Goal: Communication & Community: Answer question/provide support

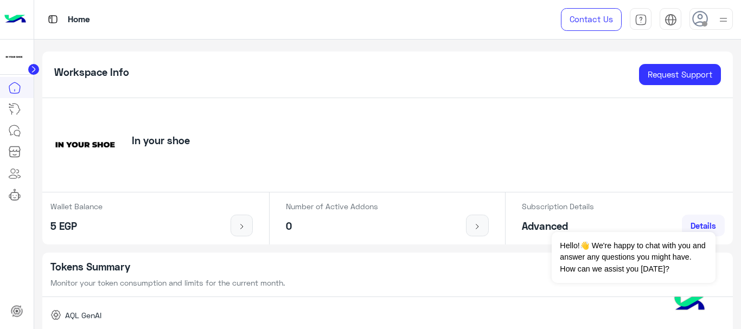
scroll to position [109, 0]
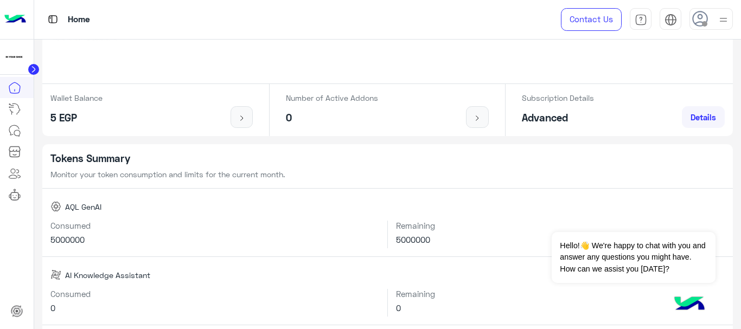
click at [31, 68] on circle at bounding box center [33, 69] width 11 height 11
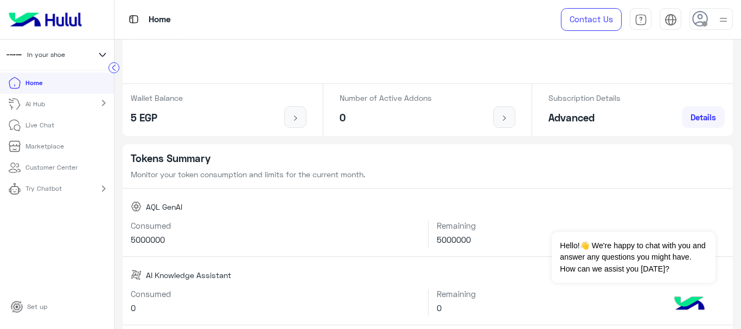
click at [34, 122] on p "Live Chat" at bounding box center [39, 125] width 29 height 10
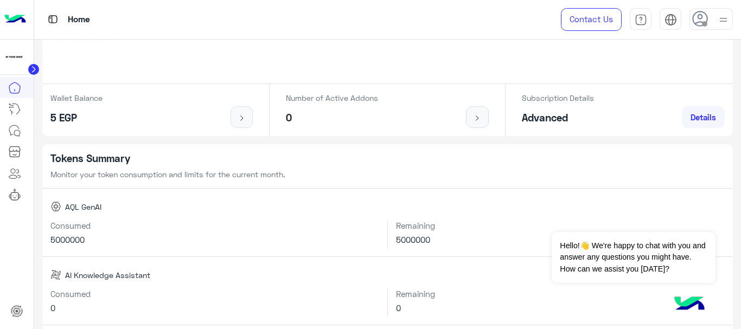
scroll to position [329, 0]
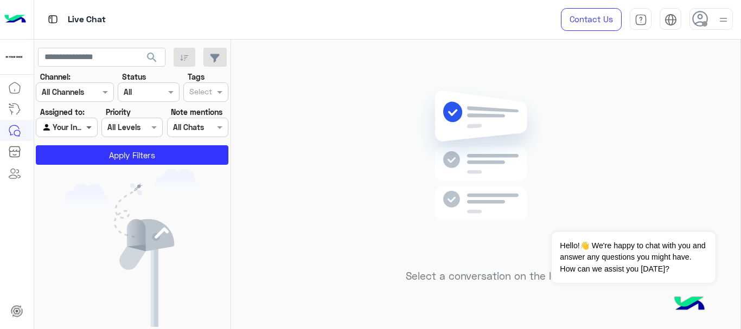
click at [88, 127] on span at bounding box center [91, 127] width 14 height 11
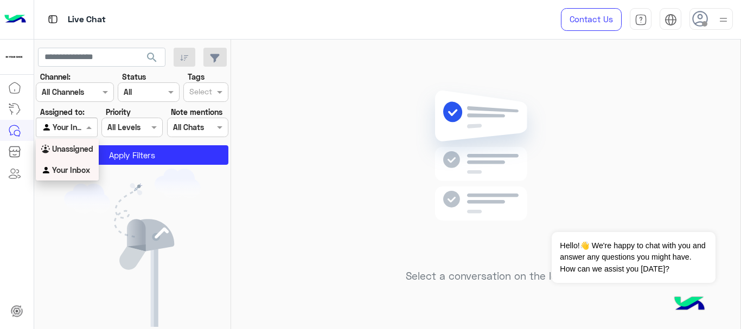
click at [77, 150] on b "Unassigned" at bounding box center [72, 148] width 41 height 9
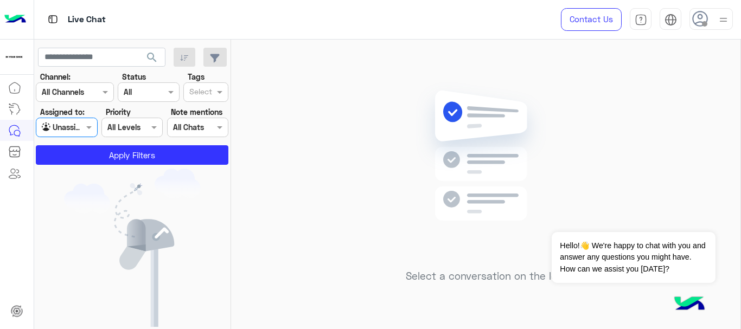
click at [72, 126] on div at bounding box center [66, 127] width 60 height 12
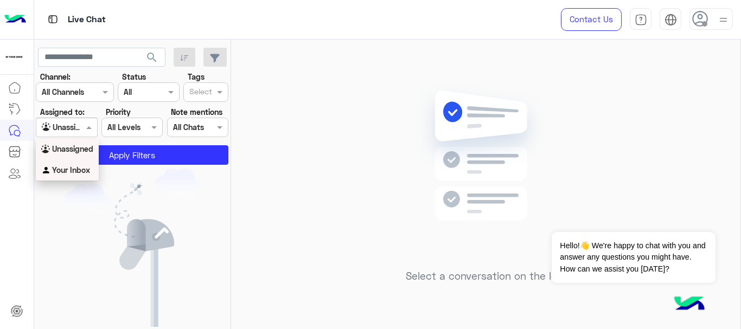
click at [75, 173] on b "Your Inbox" at bounding box center [71, 169] width 38 height 9
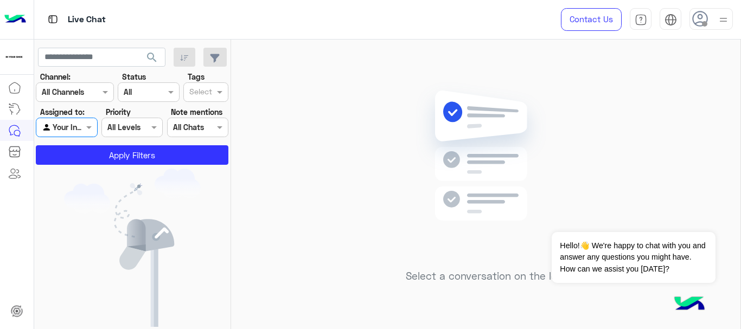
click at [705, 23] on span at bounding box center [704, 23] width 5 height 5
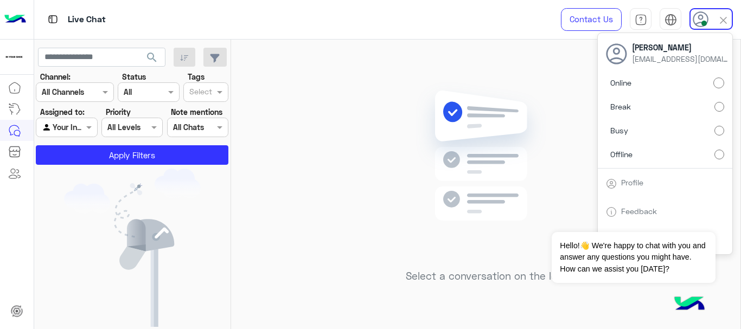
click at [548, 201] on img at bounding box center [485, 172] width 157 height 180
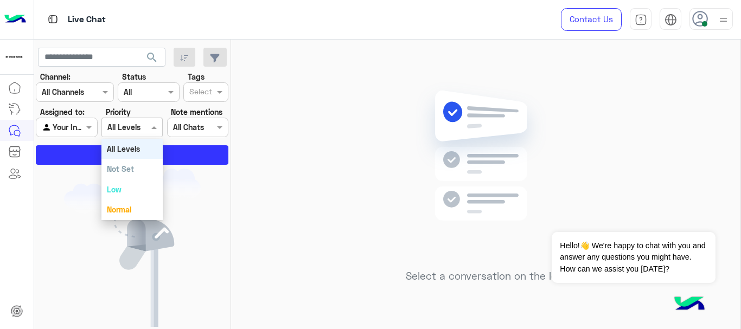
click at [139, 127] on div at bounding box center [132, 127] width 60 height 12
click at [257, 120] on div "Select a conversation on the left" at bounding box center [485, 187] width 509 height 294
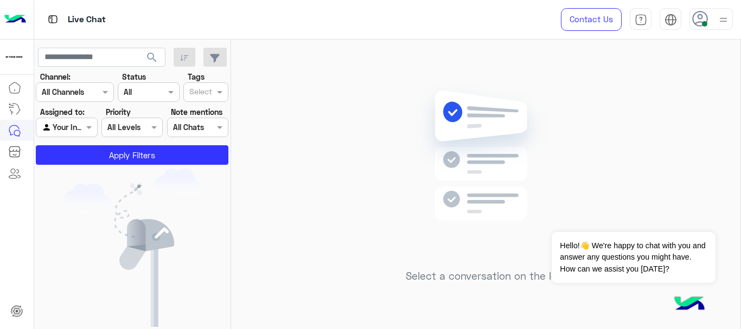
click at [193, 131] on input "text" at bounding box center [185, 127] width 25 height 11
click at [193, 149] on b "All Chats" at bounding box center [188, 148] width 31 height 9
click at [217, 116] on label "Note mentions" at bounding box center [197, 111] width 52 height 11
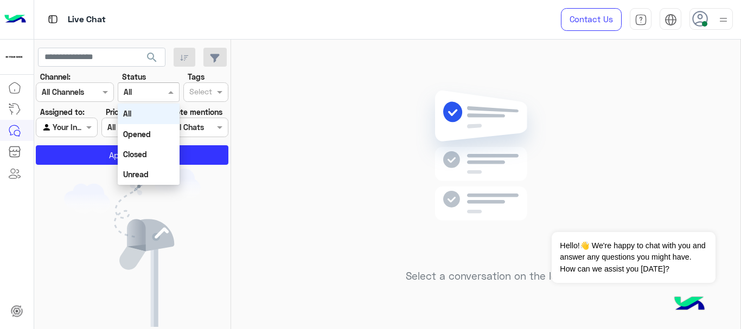
click at [159, 100] on div "Channel All" at bounding box center [148, 92] width 61 height 20
click at [315, 83] on div "Select a conversation on the left" at bounding box center [485, 187] width 509 height 294
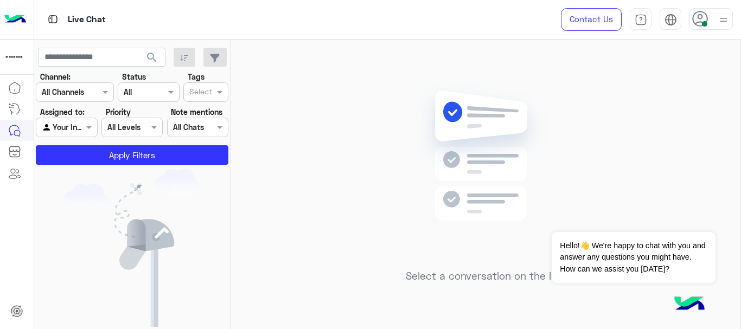
click at [73, 88] on input "text" at bounding box center [62, 92] width 40 height 11
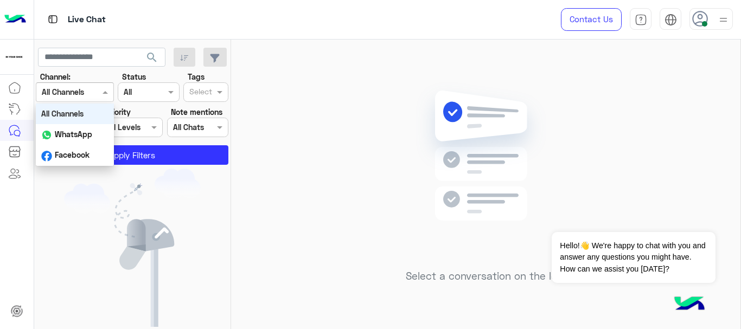
click at [341, 87] on div "Select a conversation on the left" at bounding box center [485, 187] width 509 height 294
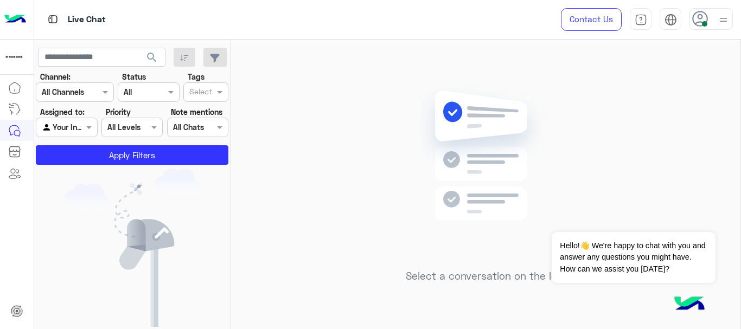
click at [66, 87] on input "text" at bounding box center [62, 92] width 40 height 11
click at [274, 113] on div "Select a conversation on the left" at bounding box center [485, 187] width 509 height 294
click at [271, 99] on div "Select a conversation on the left" at bounding box center [485, 187] width 509 height 294
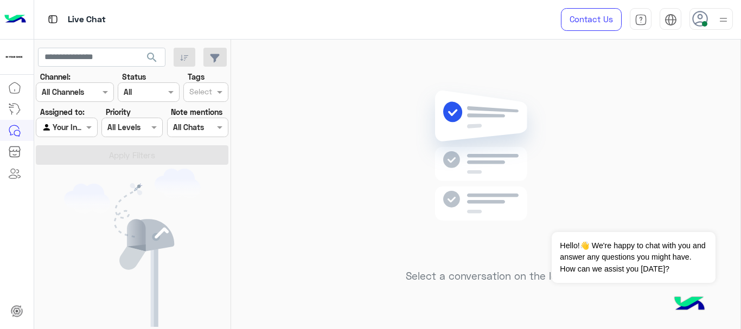
click at [693, 22] on use at bounding box center [700, 19] width 16 height 16
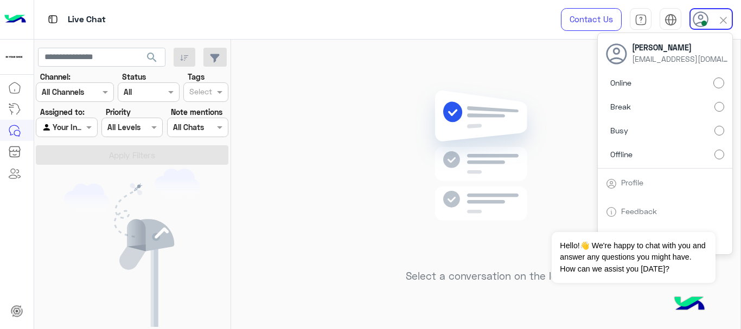
click at [371, 175] on div "Select a conversation on the left" at bounding box center [485, 187] width 509 height 294
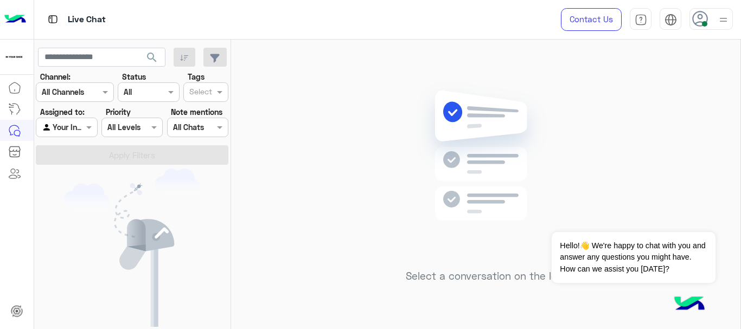
click at [700, 25] on icon at bounding box center [700, 19] width 16 height 16
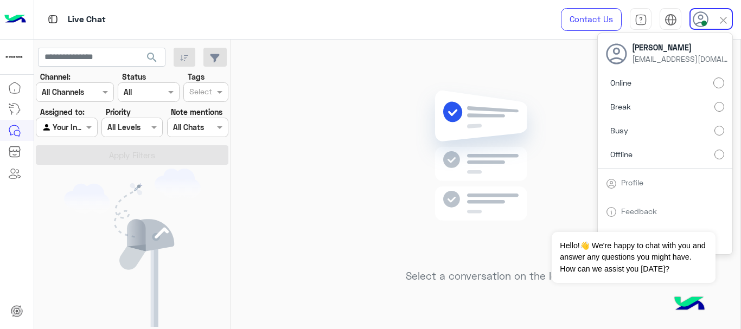
click at [358, 178] on div "Select a conversation on the left" at bounding box center [485, 187] width 509 height 294
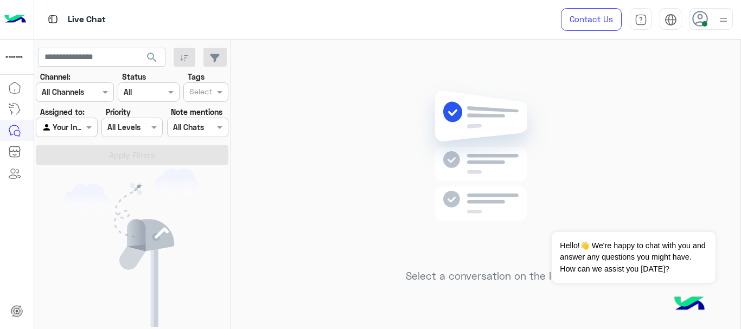
click at [103, 100] on div "Channel All Channels" at bounding box center [75, 92] width 78 height 20
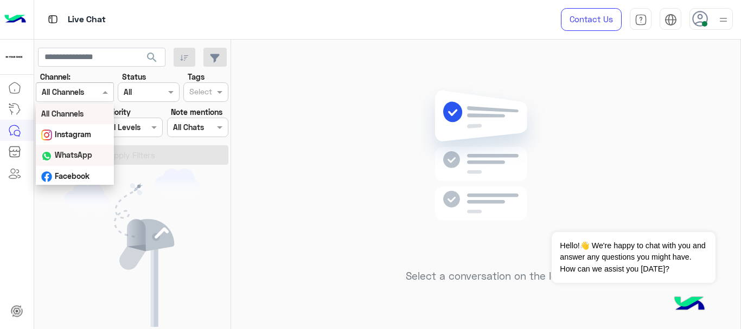
scroll to position [2, 0]
click at [310, 162] on div "Select a conversation on the left" at bounding box center [485, 187] width 509 height 294
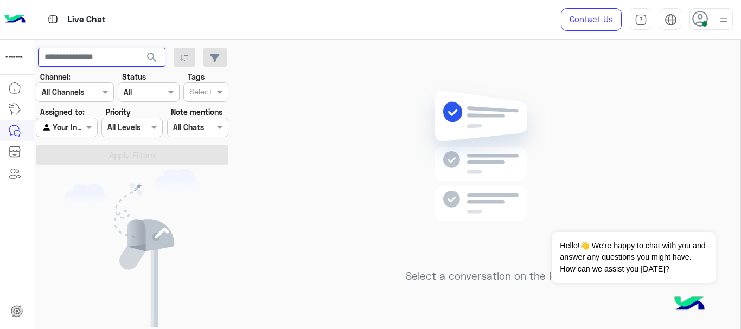
click at [96, 53] on input "text" at bounding box center [101, 58] width 127 height 20
drag, startPoint x: 318, startPoint y: 106, endPoint x: 247, endPoint y: 118, distance: 72.2
click at [318, 106] on div "Select a conversation on the left" at bounding box center [485, 187] width 509 height 294
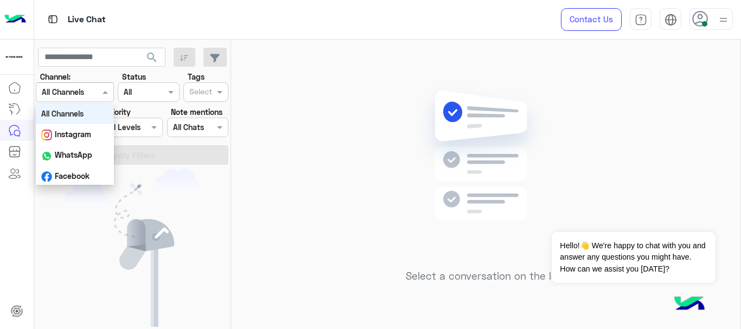
click at [98, 95] on div at bounding box center [74, 92] width 77 height 12
click at [344, 86] on div "Select a conversation on the left" at bounding box center [485, 187] width 509 height 294
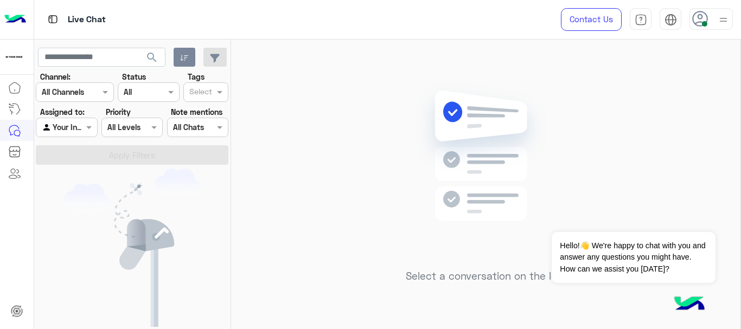
drag, startPoint x: 184, startPoint y: 45, endPoint x: 188, endPoint y: 52, distance: 7.5
click at [187, 47] on app-inbox-users-filters "search Channel: Channel All Channels Status Channel All Tags Select Assigned to…" at bounding box center [132, 105] width 197 height 130
click at [188, 52] on button "button" at bounding box center [185, 58] width 22 height 20
click at [278, 74] on div "Select a conversation on the left" at bounding box center [485, 187] width 509 height 294
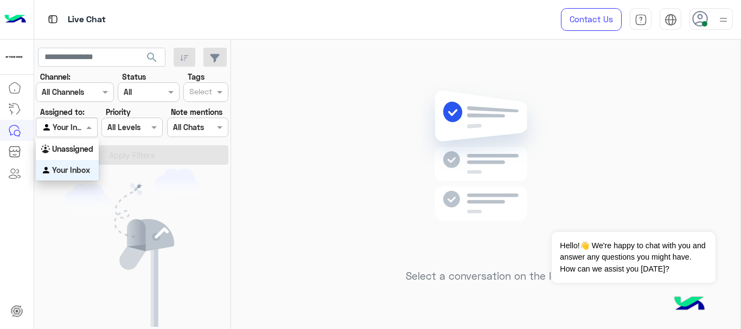
click at [69, 124] on div at bounding box center [66, 127] width 60 height 12
click at [85, 171] on b "Your Inbox" at bounding box center [71, 169] width 38 height 9
click at [700, 17] on icon at bounding box center [700, 19] width 16 height 16
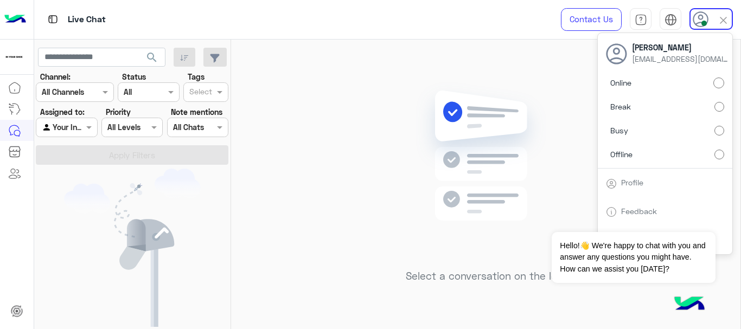
click at [347, 165] on div "Select a conversation on the left" at bounding box center [485, 187] width 509 height 294
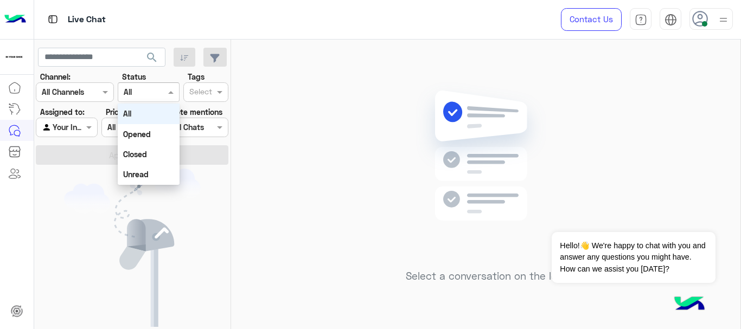
click at [162, 91] on div at bounding box center [148, 92] width 60 height 12
click at [150, 128] on div "Opened" at bounding box center [148, 134] width 61 height 20
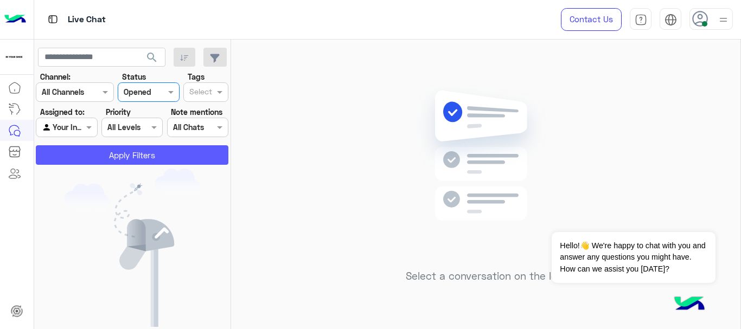
click at [178, 156] on button "Apply Filters" at bounding box center [132, 155] width 193 height 20
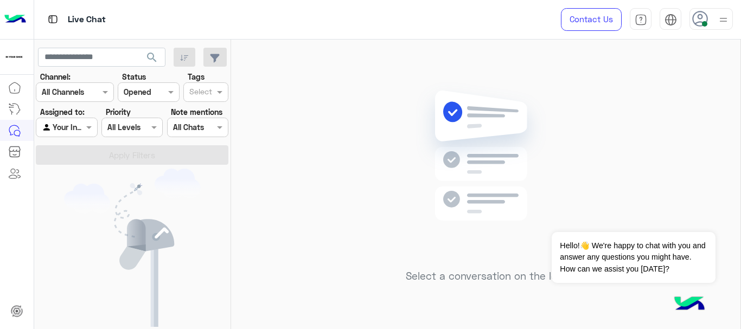
click at [154, 97] on div at bounding box center [148, 92] width 60 height 12
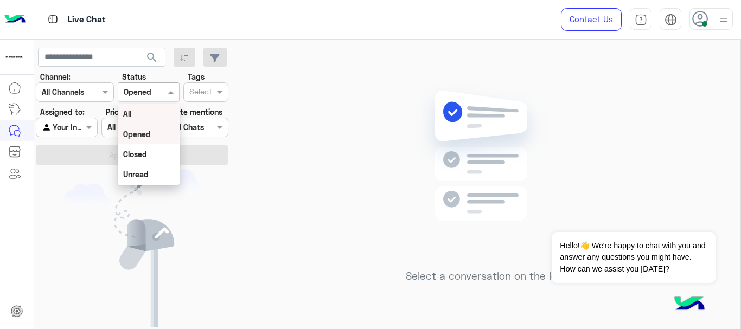
click at [151, 114] on div "All" at bounding box center [148, 114] width 61 height 20
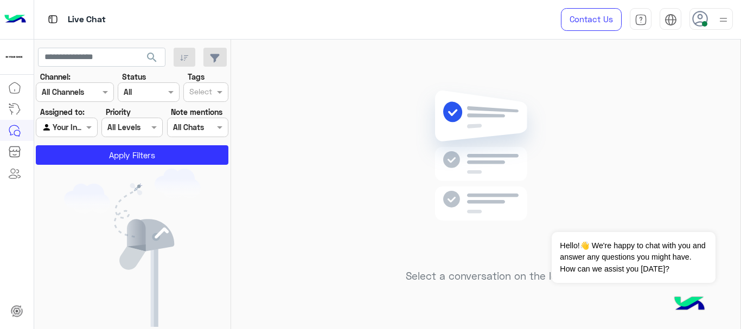
click at [207, 192] on div "You don’t have any active conversations" at bounding box center [132, 268] width 197 height 198
click at [199, 84] on div "Select" at bounding box center [205, 92] width 45 height 20
click at [272, 116] on div "Select a conversation on the left" at bounding box center [485, 187] width 509 height 294
click at [163, 202] on img at bounding box center [132, 248] width 137 height 158
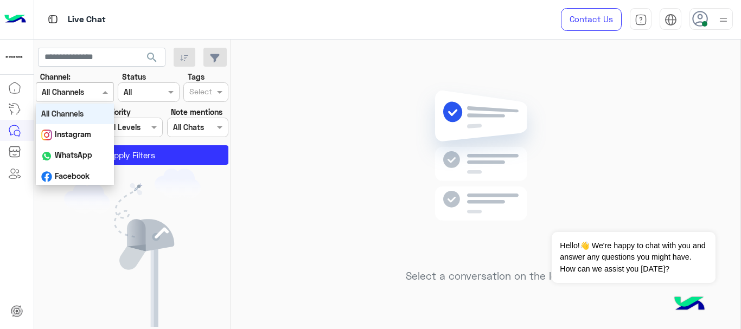
click at [81, 94] on input "text" at bounding box center [62, 92] width 40 height 11
click at [78, 126] on div "Instagram" at bounding box center [75, 134] width 78 height 21
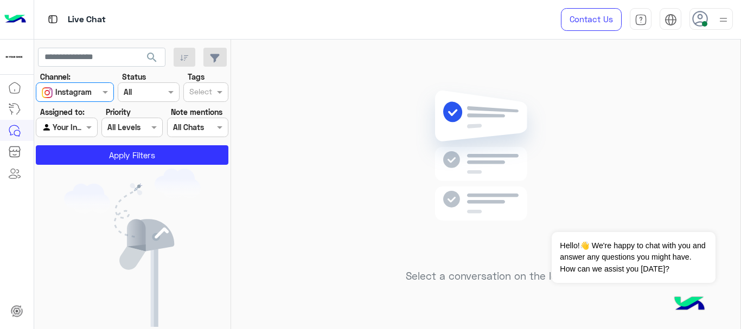
click at [99, 88] on div at bounding box center [74, 92] width 77 height 12
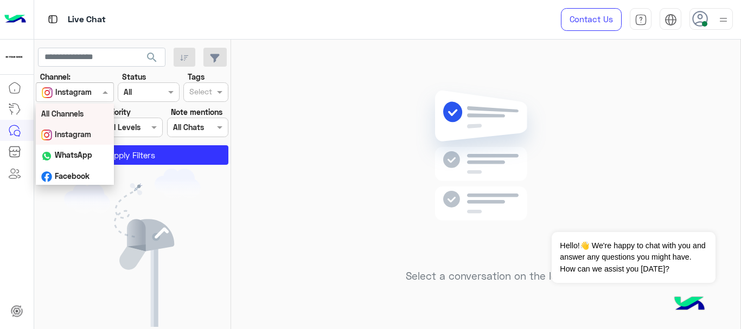
click at [73, 118] on b "All Channels" at bounding box center [62, 113] width 42 height 9
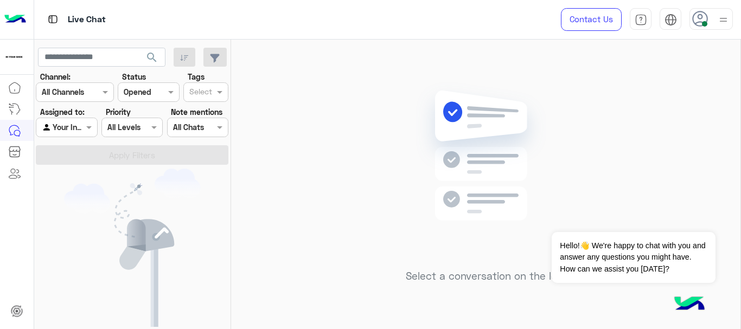
click at [76, 87] on input "text" at bounding box center [62, 92] width 40 height 11
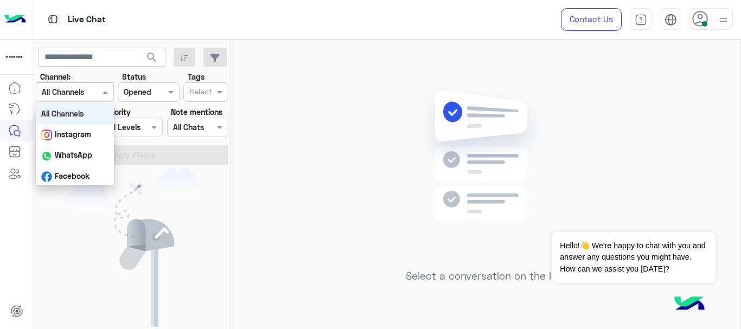
click at [246, 103] on div "Select a conversation on the left" at bounding box center [485, 187] width 509 height 294
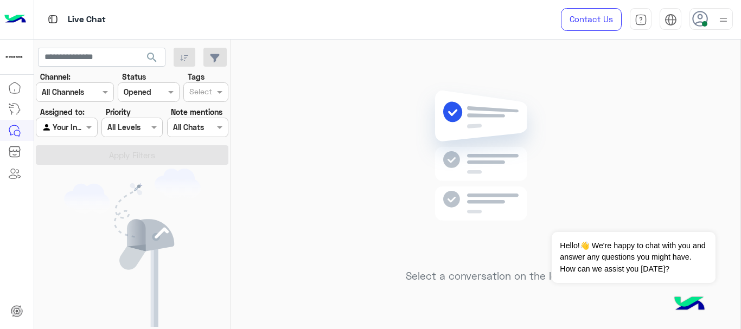
click at [193, 125] on input "text" at bounding box center [185, 127] width 25 height 11
click at [135, 120] on div "All Levels All Levels" at bounding box center [131, 128] width 61 height 20
click at [194, 93] on input "text" at bounding box center [200, 92] width 23 height 11
click at [158, 81] on div "Status Channel Opened" at bounding box center [148, 86] width 61 height 31
click at [152, 95] on div at bounding box center [148, 92] width 60 height 12
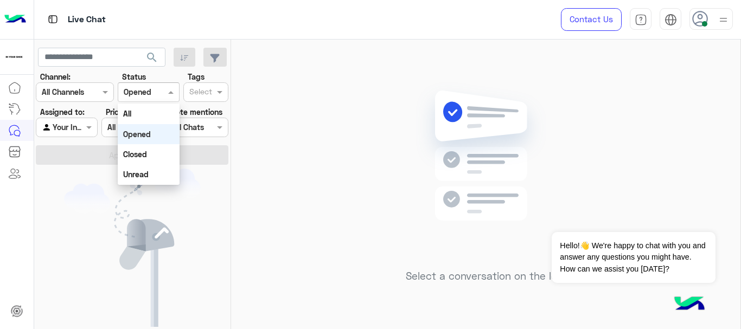
click at [91, 96] on div at bounding box center [74, 92] width 77 height 12
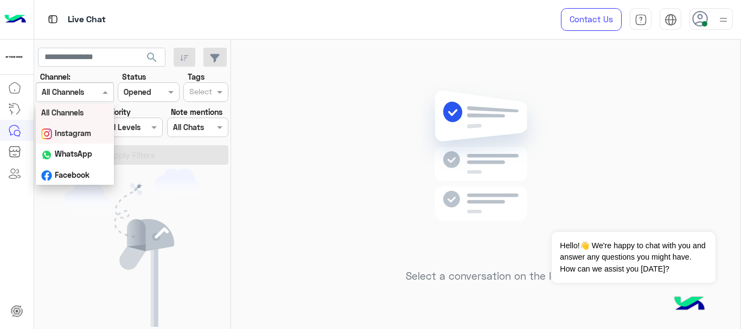
scroll to position [2, 0]
click at [180, 218] on img at bounding box center [132, 248] width 137 height 158
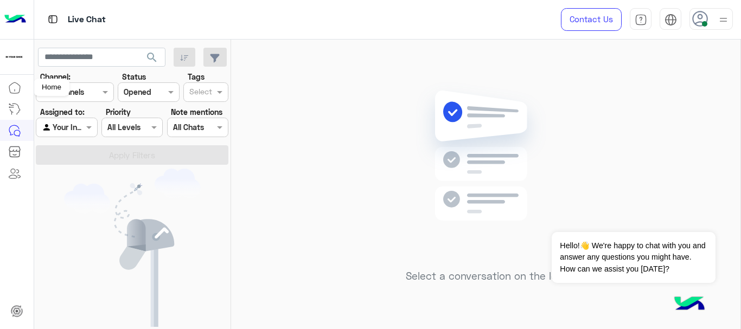
click at [20, 83] on icon at bounding box center [14, 87] width 13 height 13
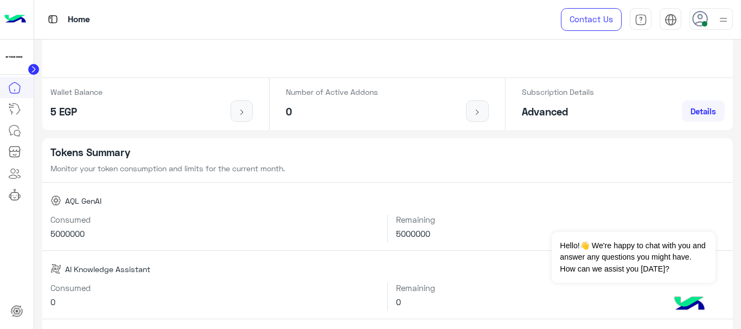
scroll to position [109, 0]
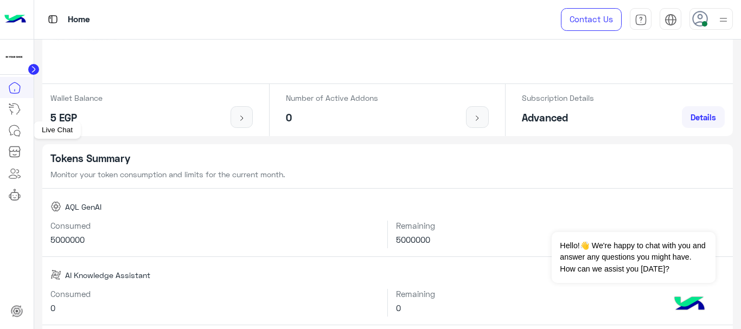
click at [21, 126] on icon at bounding box center [14, 130] width 13 height 13
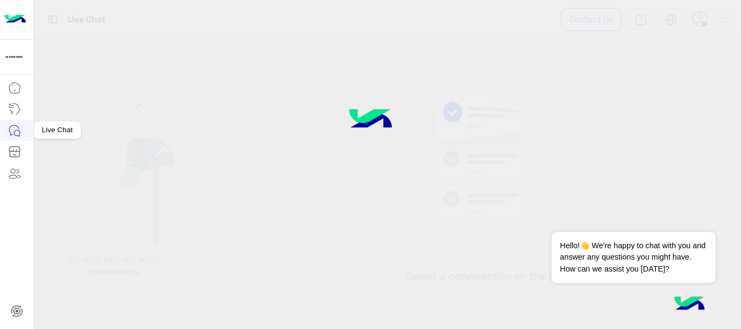
click at [14, 135] on icon at bounding box center [14, 130] width 13 height 13
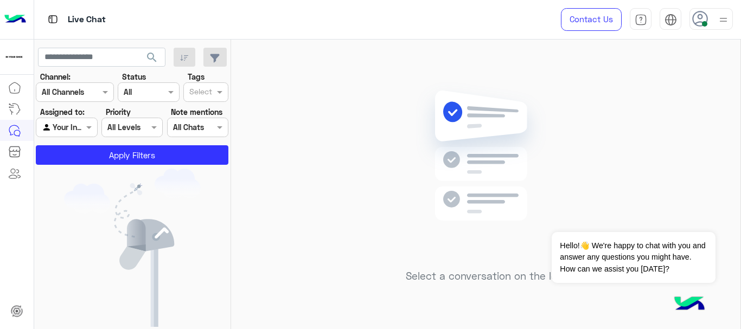
click at [78, 132] on div at bounding box center [66, 127] width 60 height 12
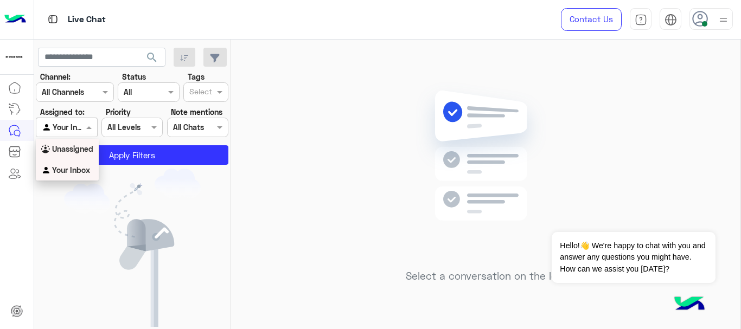
click at [80, 148] on b "Unassigned" at bounding box center [72, 148] width 41 height 9
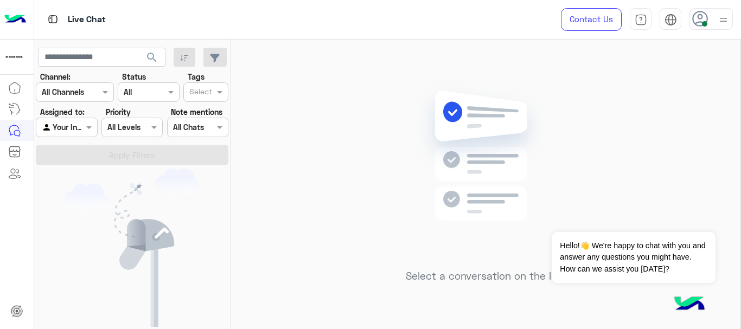
click at [85, 121] on div "Agent Filter Your Inbox" at bounding box center [66, 128] width 61 height 20
click at [86, 155] on div "Unassigned" at bounding box center [67, 149] width 63 height 21
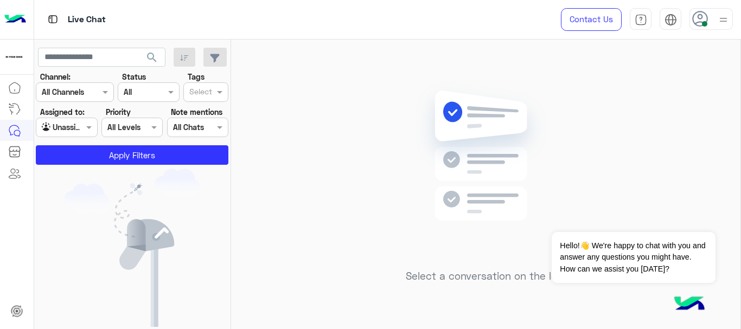
click at [107, 200] on img at bounding box center [132, 248] width 137 height 158
click at [82, 123] on div at bounding box center [66, 127] width 60 height 12
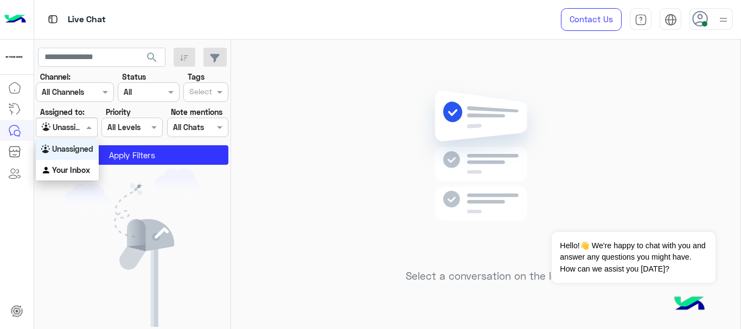
click at [81, 146] on b "Unassigned" at bounding box center [72, 148] width 41 height 9
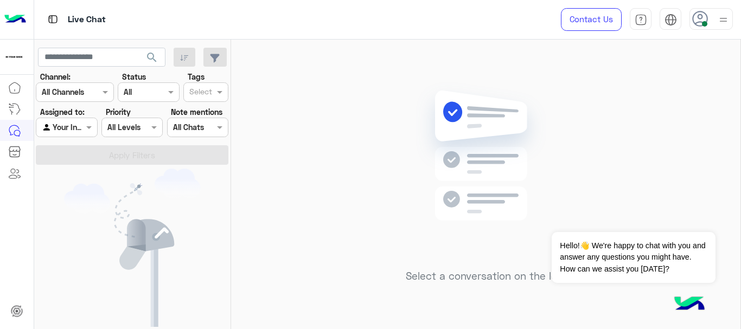
click at [69, 134] on div "Agent Filter Your Inbox" at bounding box center [66, 128] width 61 height 20
click at [65, 145] on b "Unassigned" at bounding box center [72, 148] width 41 height 9
click at [58, 130] on input "text" at bounding box center [54, 127] width 25 height 11
click at [63, 154] on div "Unassigned" at bounding box center [67, 149] width 63 height 21
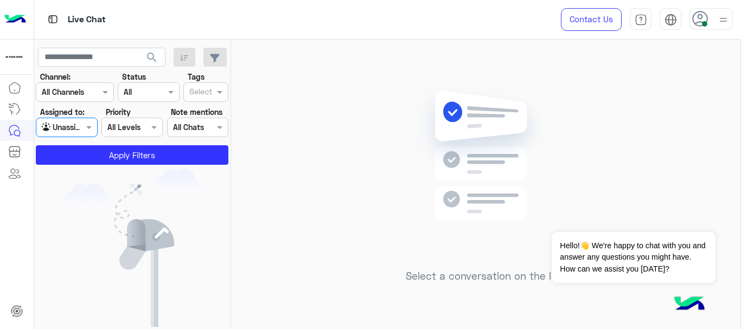
click at [76, 171] on img at bounding box center [132, 248] width 137 height 158
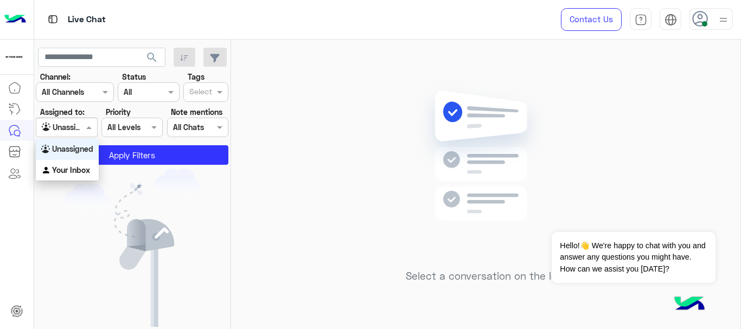
click at [62, 131] on input "text" at bounding box center [54, 127] width 25 height 11
click at [68, 152] on b "Unassigned" at bounding box center [72, 148] width 41 height 9
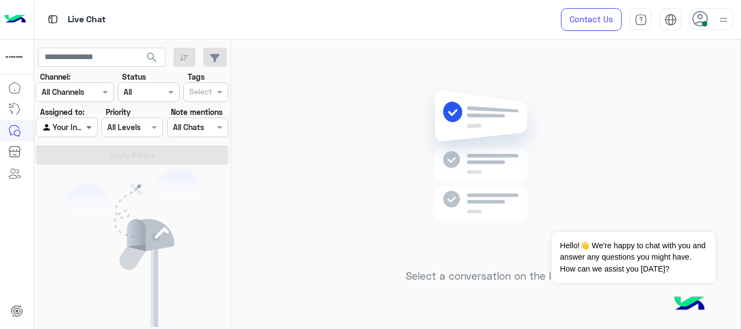
click at [90, 128] on span at bounding box center [91, 127] width 14 height 11
click at [61, 152] on b "Unassigned" at bounding box center [72, 148] width 41 height 9
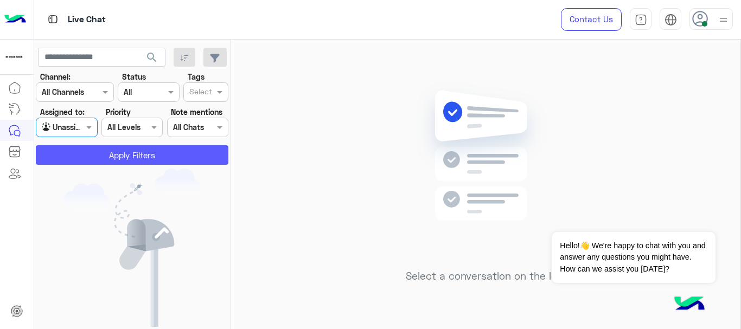
click at [64, 157] on button "Apply Filters" at bounding box center [132, 155] width 193 height 20
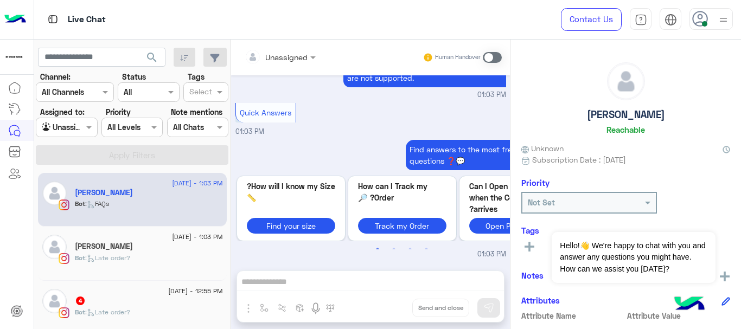
click at [177, 259] on div "Bot : Late order?" at bounding box center [149, 262] width 148 height 19
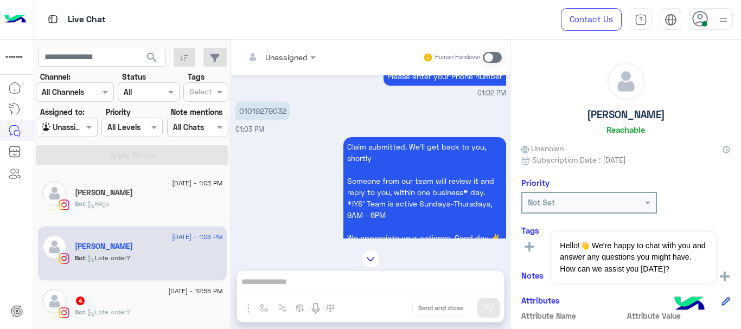
scroll to position [301, 0]
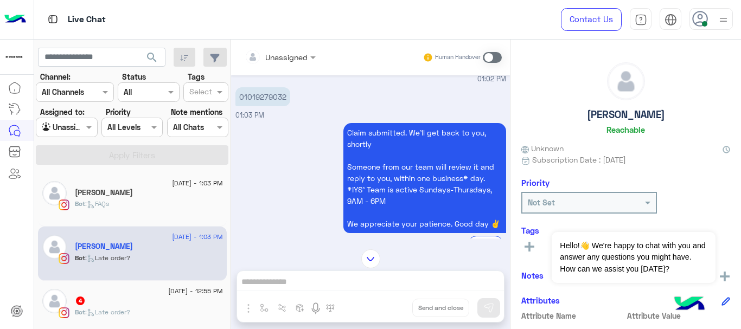
click at [377, 252] on img at bounding box center [370, 259] width 19 height 19
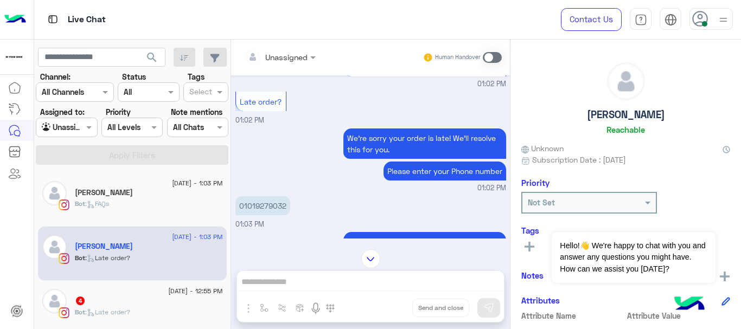
scroll to position [463, 0]
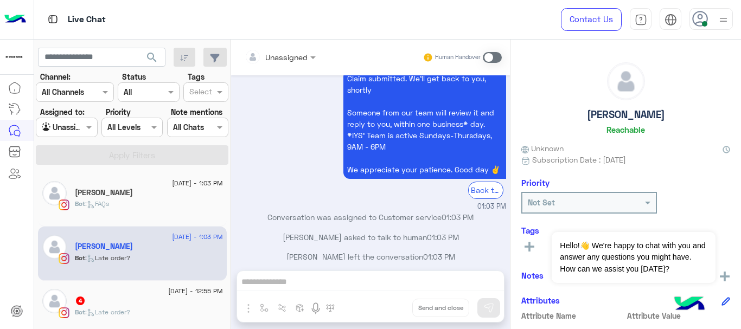
click at [133, 207] on div "Bot : FAQs" at bounding box center [149, 208] width 148 height 19
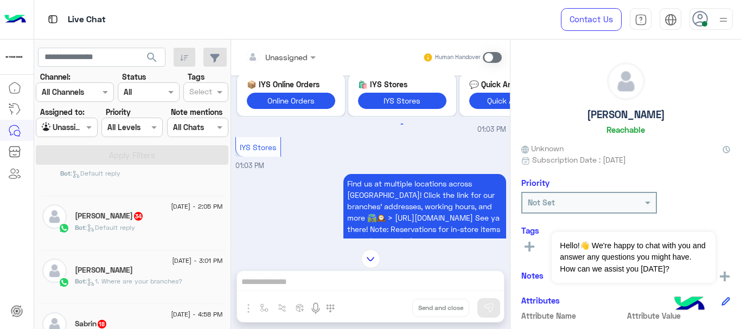
scroll to position [217, 0]
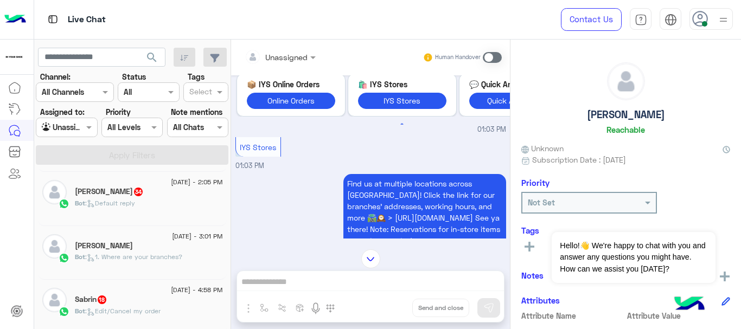
click at [168, 200] on div "Bot : Default reply" at bounding box center [149, 208] width 148 height 19
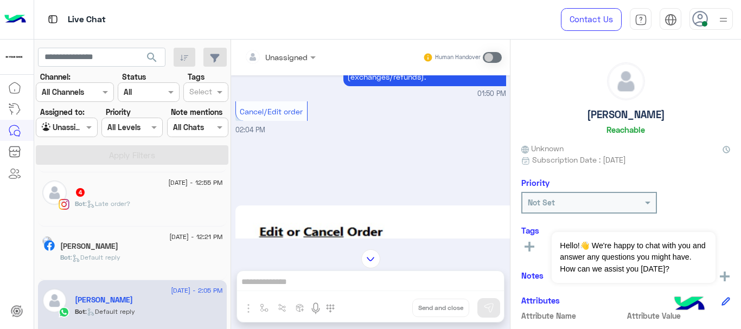
scroll to position [58, 0]
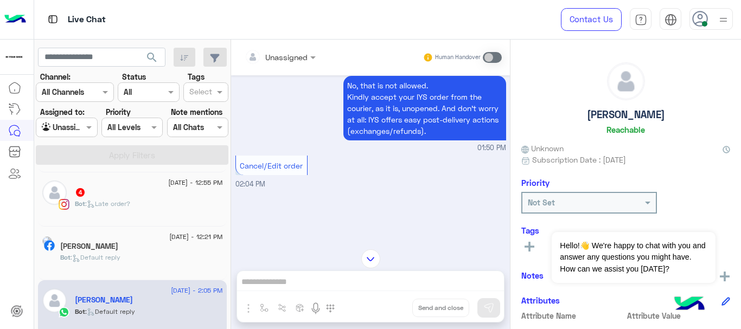
click at [126, 265] on div "Bot : Default reply" at bounding box center [141, 262] width 163 height 19
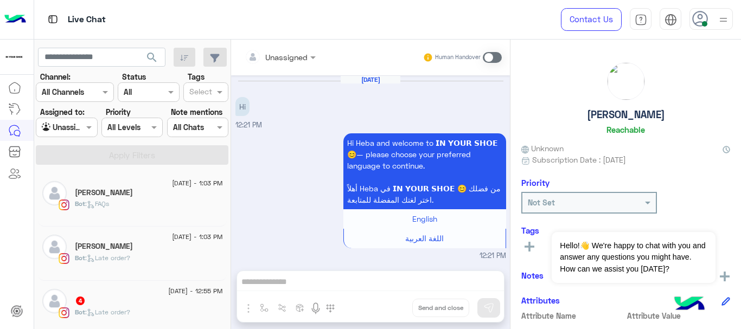
click at [132, 208] on div "Bot : FAQs" at bounding box center [149, 208] width 148 height 19
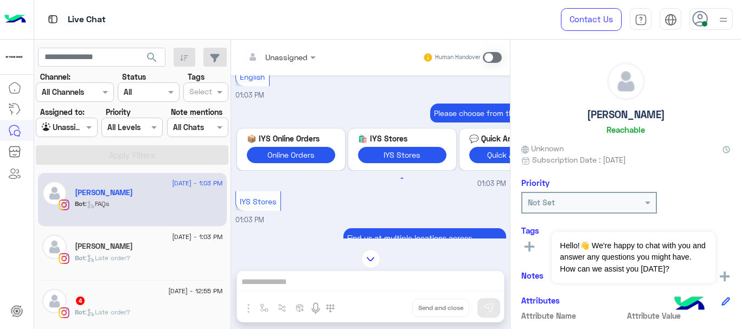
scroll to position [5, 0]
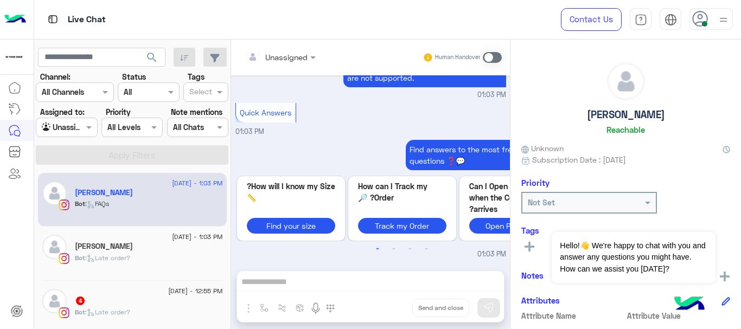
click at [68, 128] on div at bounding box center [66, 127] width 60 height 12
click at [81, 164] on div "Your Inbox" at bounding box center [67, 170] width 63 height 21
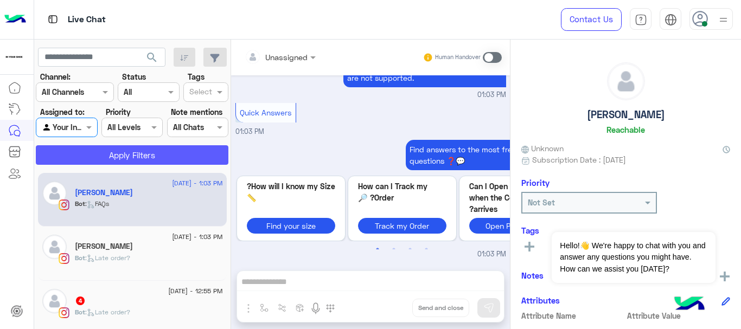
click at [160, 158] on button "Apply Filters" at bounding box center [132, 155] width 193 height 20
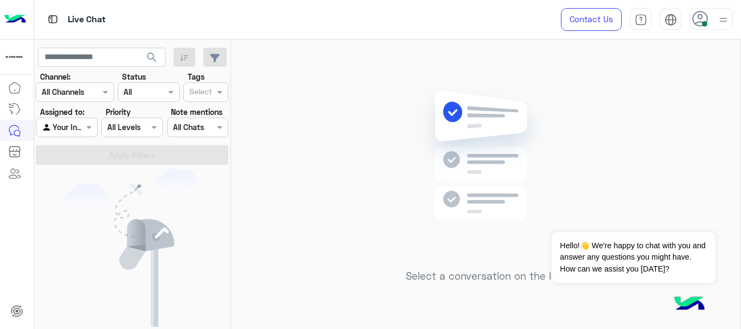
click at [83, 120] on div "Agent Filter Your Inbox" at bounding box center [66, 128] width 61 height 20
click at [85, 150] on b "Unassigned" at bounding box center [72, 148] width 41 height 9
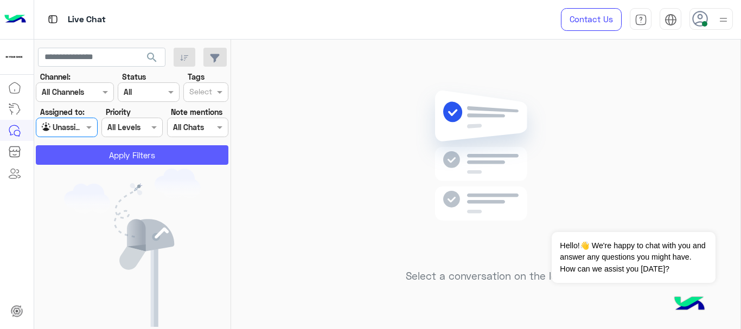
click at [85, 150] on button "Apply Filters" at bounding box center [132, 155] width 193 height 20
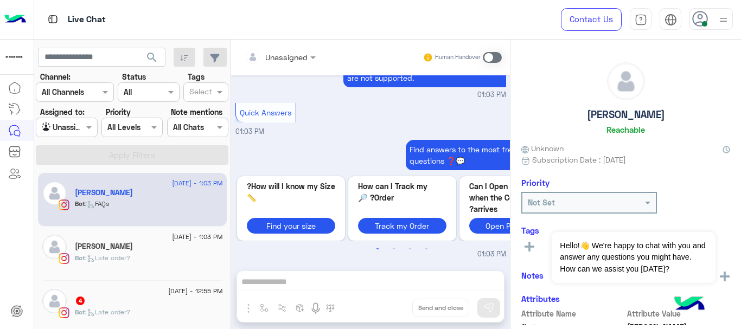
click at [129, 195] on div "Jana" at bounding box center [149, 193] width 148 height 11
click at [52, 129] on input "text" at bounding box center [54, 127] width 25 height 11
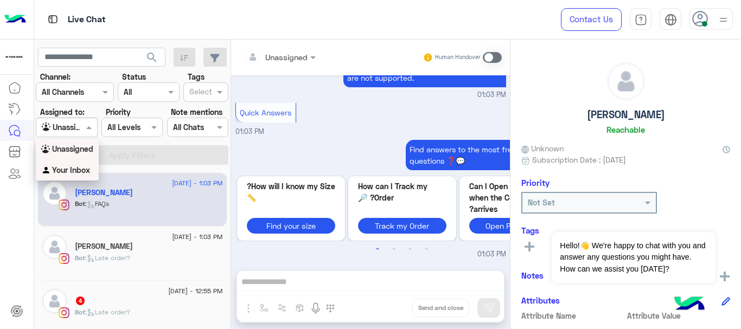
click at [69, 170] on b "Your Inbox" at bounding box center [71, 169] width 38 height 9
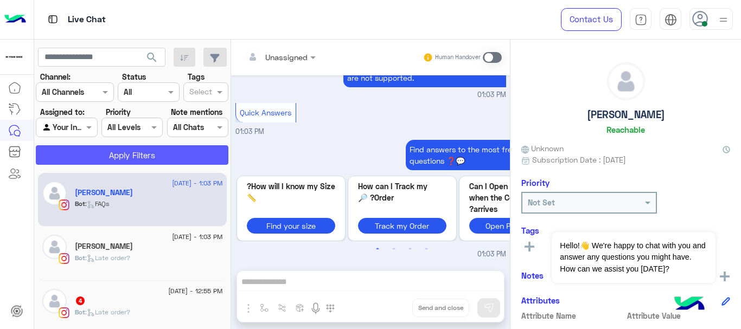
click at [138, 160] on button "Apply Filters" at bounding box center [132, 155] width 193 height 20
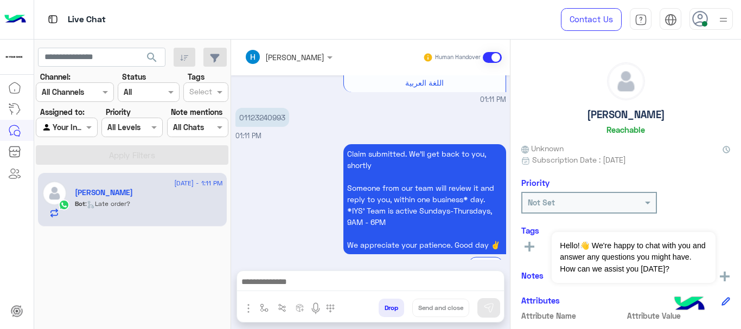
scroll to position [2090, 0]
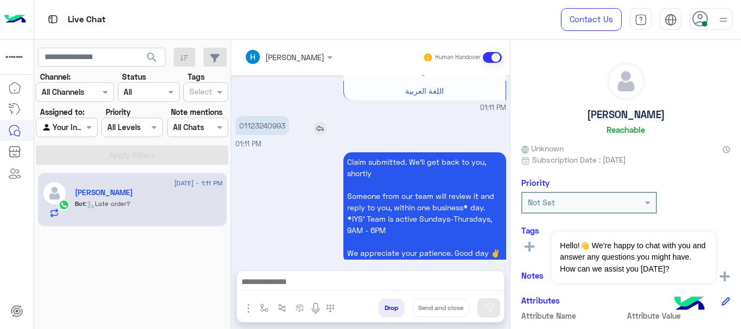
click at [273, 116] on p "01123240993" at bounding box center [262, 125] width 54 height 19
copy p "01123240993"
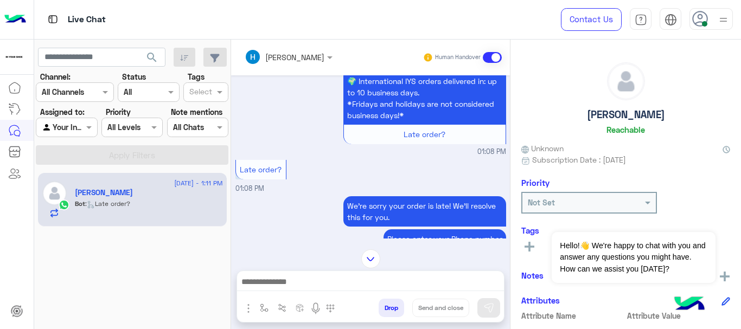
scroll to position [1046, 0]
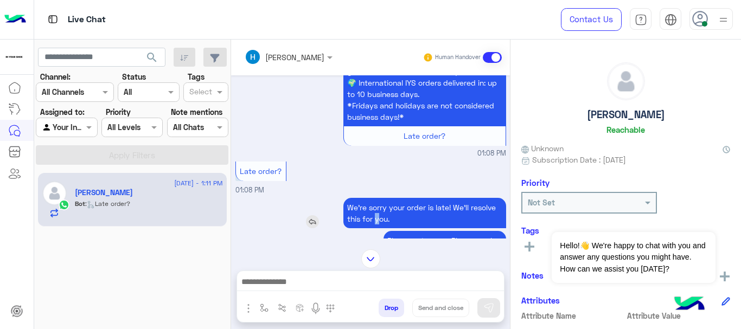
drag, startPoint x: 373, startPoint y: 191, endPoint x: 387, endPoint y: 199, distance: 16.5
click at [386, 198] on p "We’re sorry your order is late! We’ll resolve this for you." at bounding box center [424, 213] width 163 height 30
click at [389, 200] on p "We’re sorry your order is late! We’ll resolve this for you." at bounding box center [424, 213] width 163 height 30
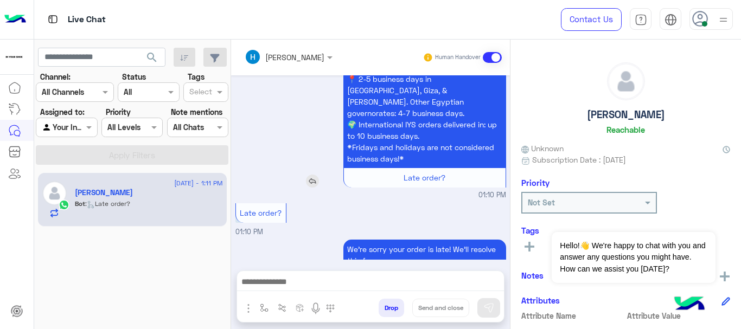
scroll to position [2298, 0]
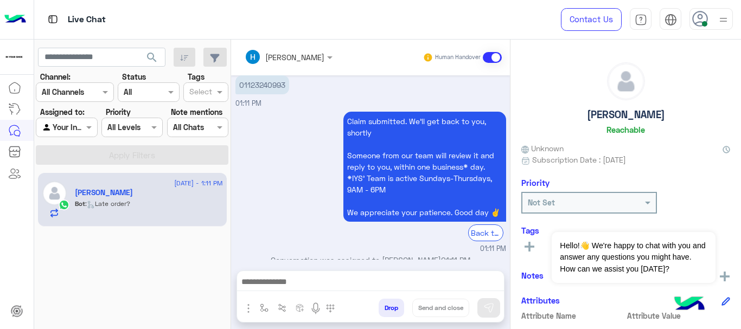
click at [397, 303] on button "Drop" at bounding box center [391, 308] width 25 height 18
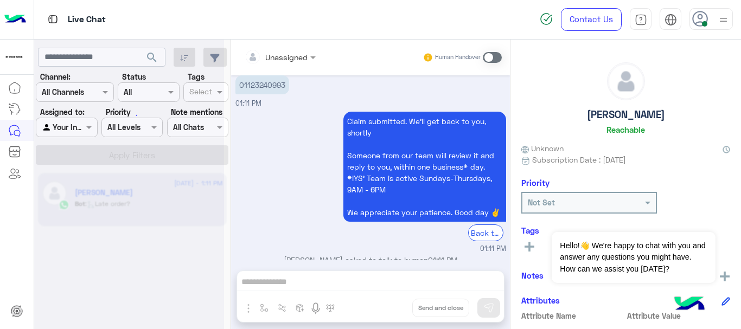
scroll to position [2318, 0]
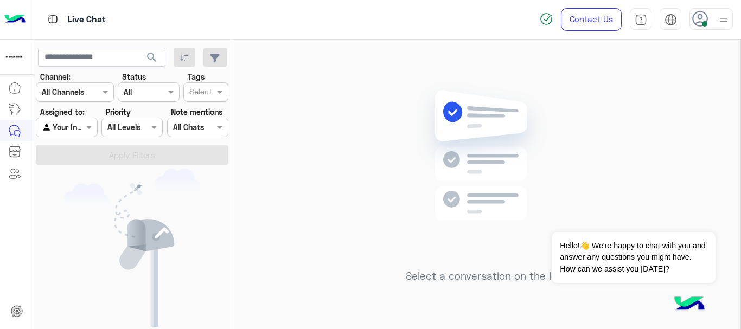
click at [712, 16] on div at bounding box center [711, 19] width 43 height 22
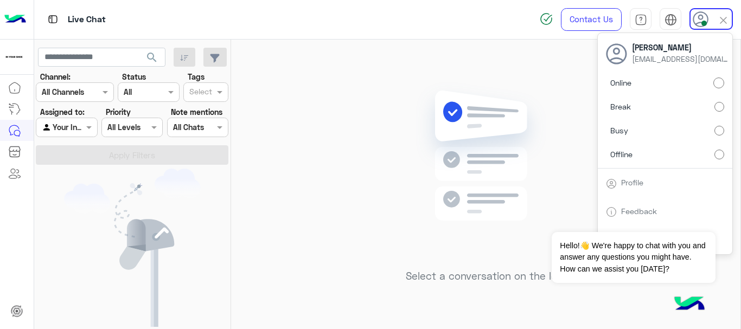
click at [652, 160] on label "Offline" at bounding box center [665, 154] width 118 height 20
click at [657, 82] on label "Online" at bounding box center [665, 83] width 118 height 20
click at [310, 138] on div "Select a conversation on the left" at bounding box center [485, 187] width 509 height 294
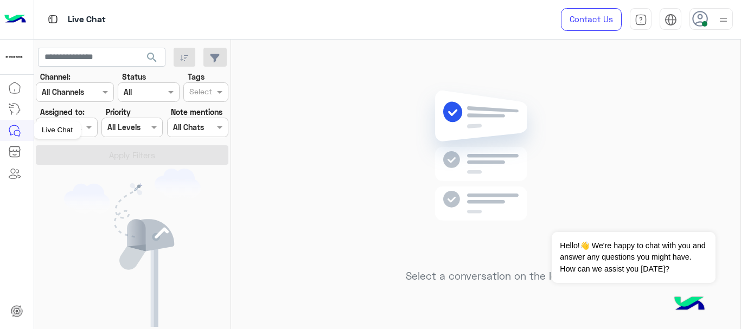
click at [58, 131] on div "Live Chat" at bounding box center [57, 130] width 47 height 17
click at [80, 125] on div at bounding box center [66, 127] width 60 height 12
click at [83, 169] on b "Your Inbox" at bounding box center [71, 169] width 38 height 9
click at [132, 55] on input "text" at bounding box center [101, 58] width 127 height 20
paste input "**********"
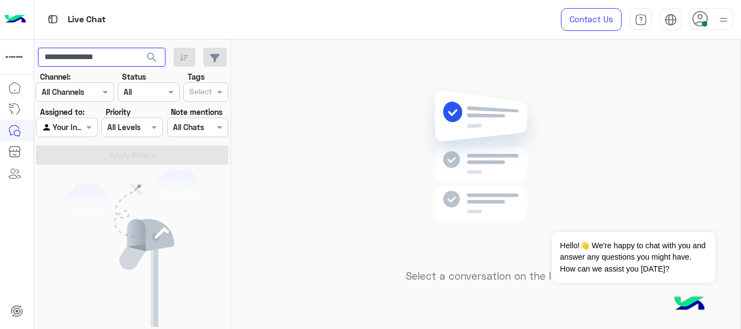
type input "**********"
click at [139, 48] on button "search" at bounding box center [152, 59] width 27 height 23
drag, startPoint x: 72, startPoint y: 56, endPoint x: 55, endPoint y: 59, distance: 17.0
click at [56, 59] on input "**********" at bounding box center [101, 58] width 127 height 20
click at [55, 59] on input "**********" at bounding box center [101, 58] width 127 height 20
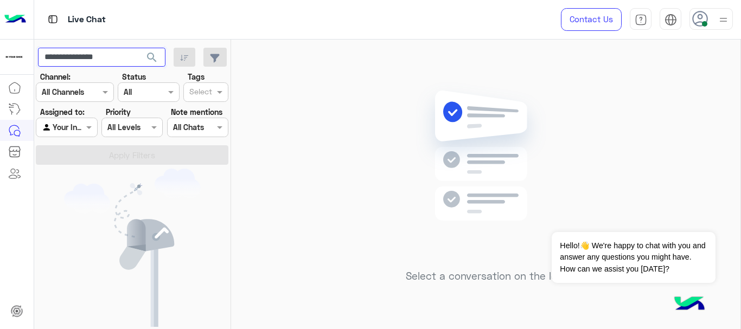
click at [55, 59] on input "**********" at bounding box center [101, 58] width 127 height 20
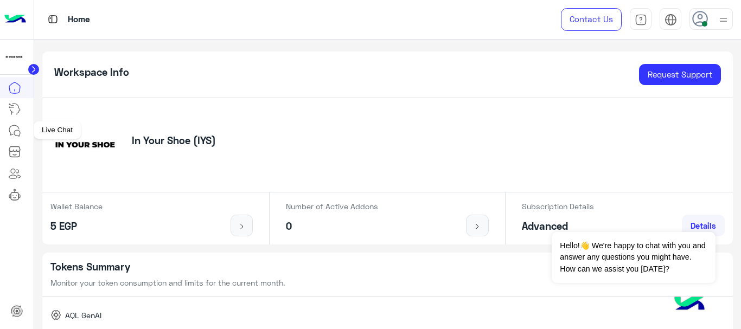
click at [15, 126] on icon at bounding box center [14, 130] width 13 height 13
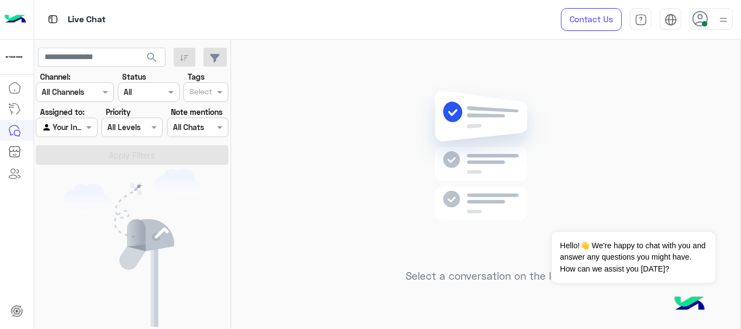
click at [108, 197] on img at bounding box center [132, 248] width 137 height 158
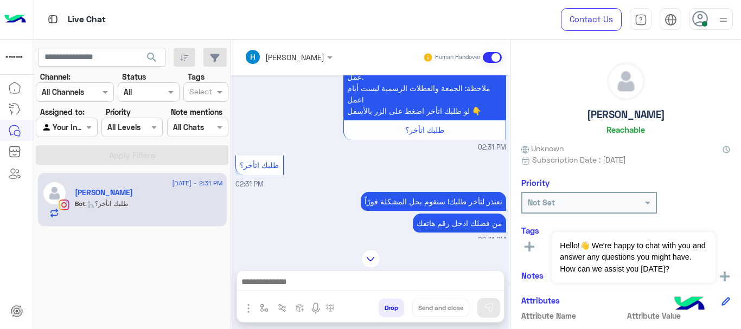
scroll to position [597, 0]
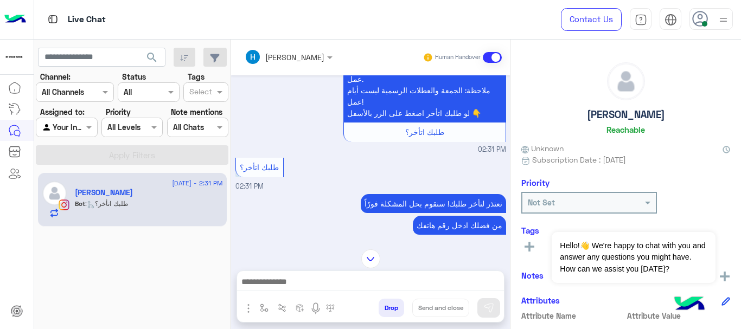
click at [261, 251] on p "01020359723" at bounding box center [263, 260] width 56 height 19
copy p "01020359723"
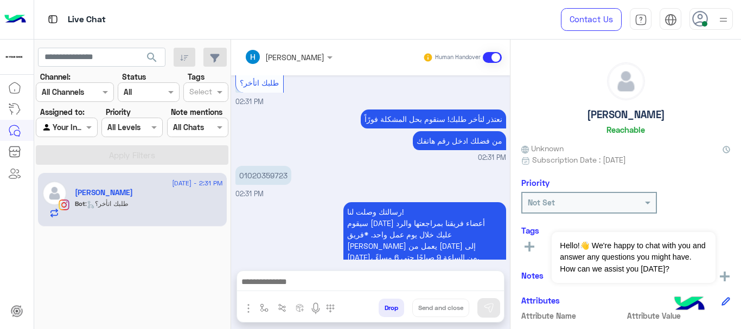
scroll to position [715, 0]
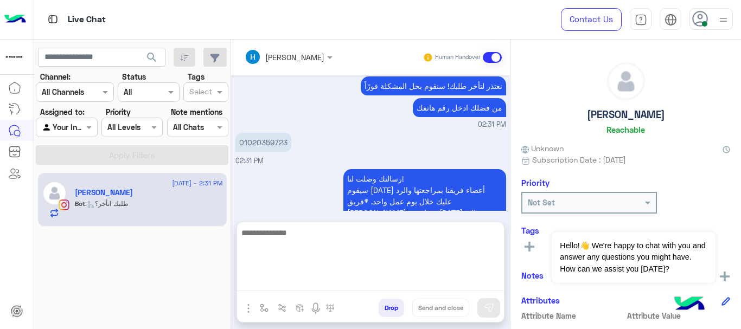
click at [310, 284] on textarea at bounding box center [370, 258] width 267 height 65
type textarea "*"
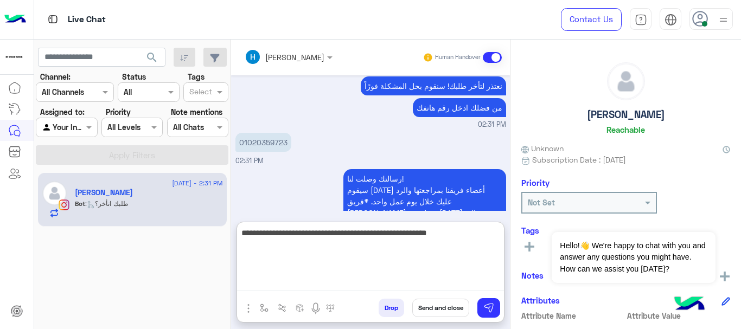
type textarea "**********"
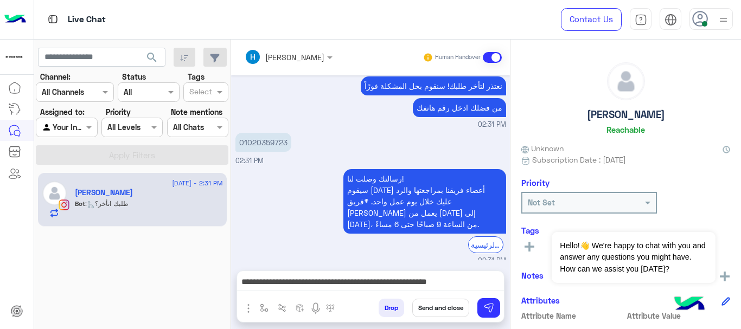
click at [449, 312] on button "Send and close" at bounding box center [440, 308] width 57 height 18
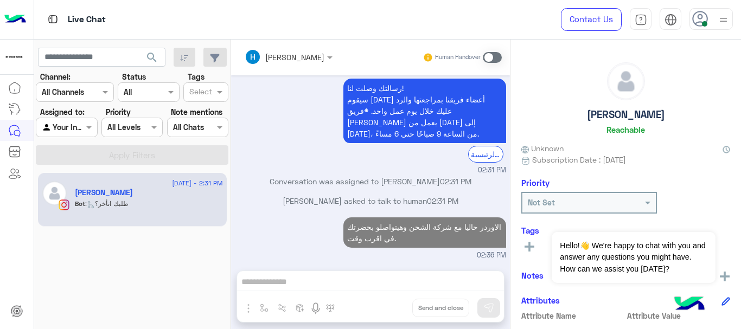
scroll to position [781, 0]
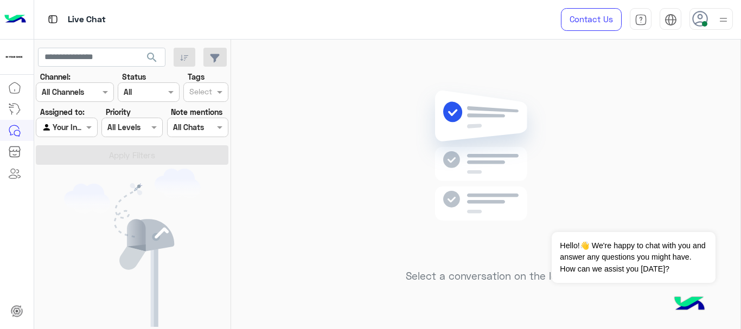
click at [701, 19] on use at bounding box center [700, 19] width 16 height 16
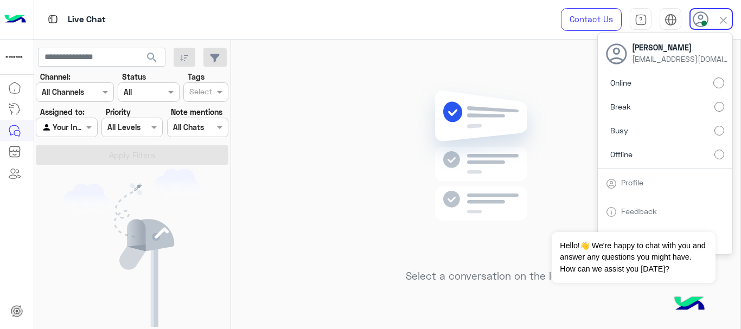
click at [701, 154] on label "Offline" at bounding box center [665, 154] width 118 height 20
click at [428, 125] on img at bounding box center [485, 172] width 157 height 180
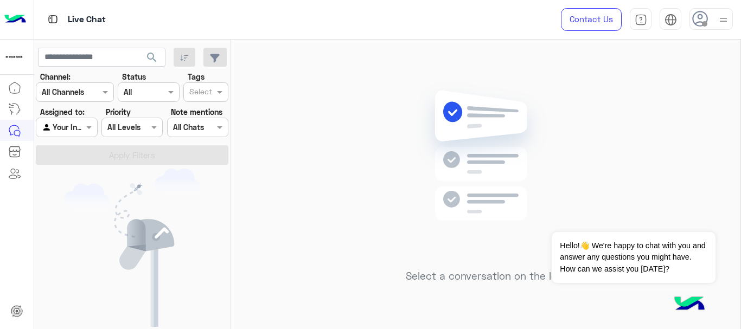
click at [715, 20] on div at bounding box center [711, 19] width 43 height 22
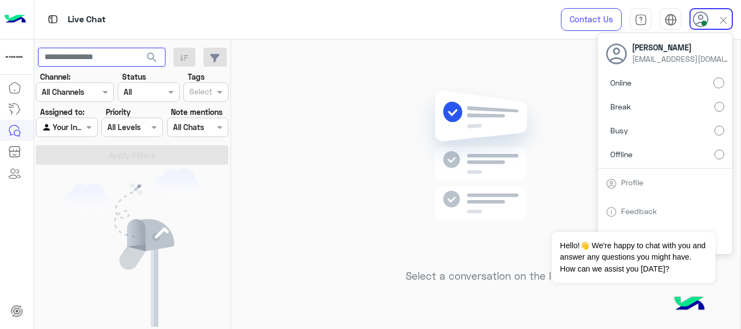
paste input "**********"
click at [139, 48] on button "search" at bounding box center [152, 59] width 27 height 23
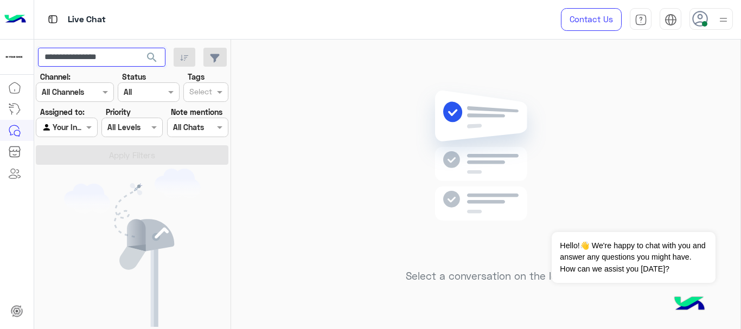
click at [81, 54] on input "**********" at bounding box center [101, 58] width 127 height 20
type input "**********"
drag, startPoint x: 126, startPoint y: 59, endPoint x: 14, endPoint y: 65, distance: 112.5
click at [14, 65] on div "**********" at bounding box center [370, 164] width 741 height 329
click at [703, 22] on span at bounding box center [704, 23] width 5 height 5
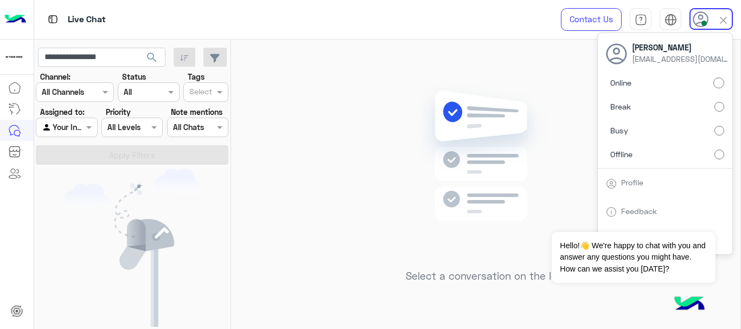
click at [709, 146] on label "Offline" at bounding box center [665, 154] width 118 height 20
